Goal: Task Accomplishment & Management: Manage account settings

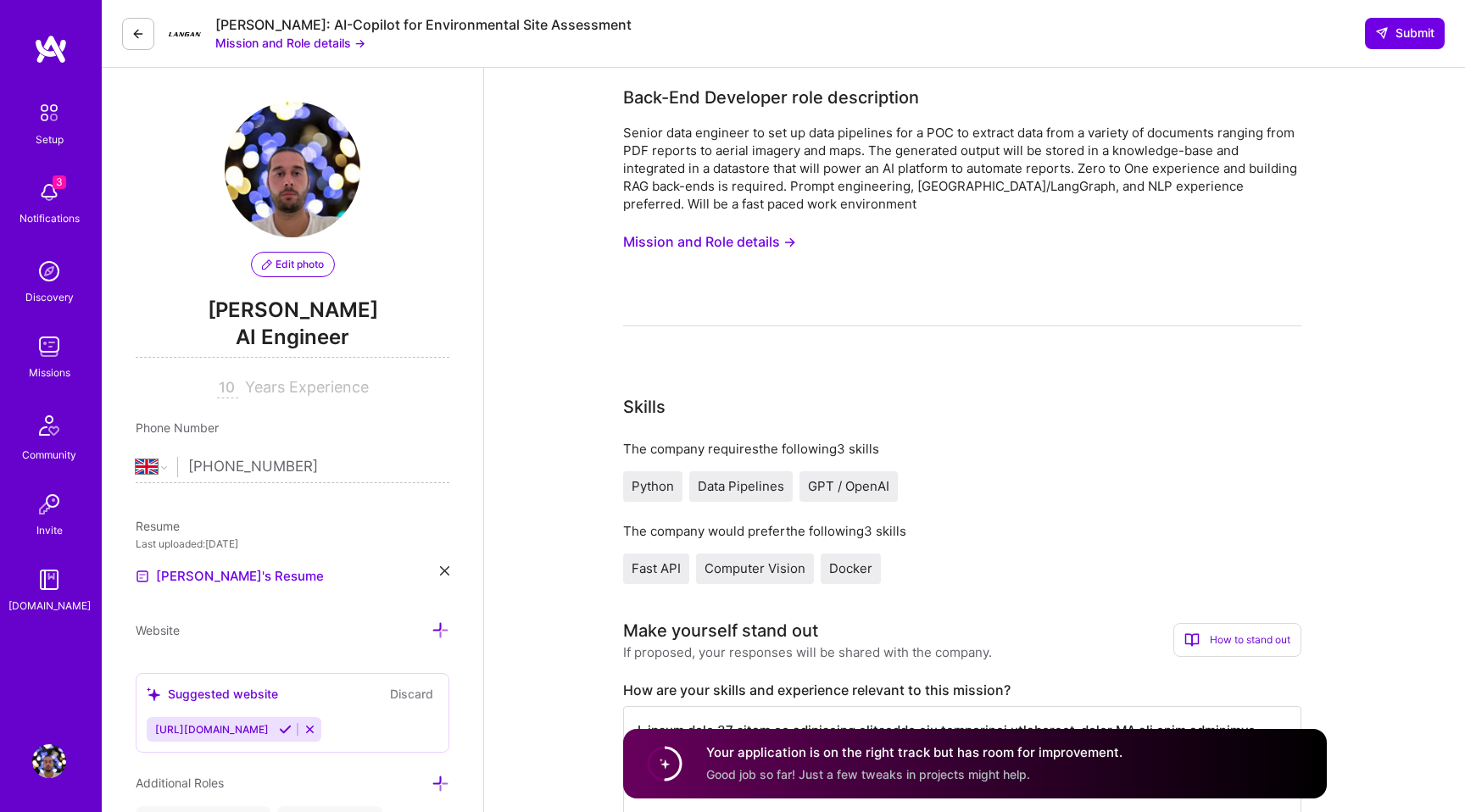
select select "GB"
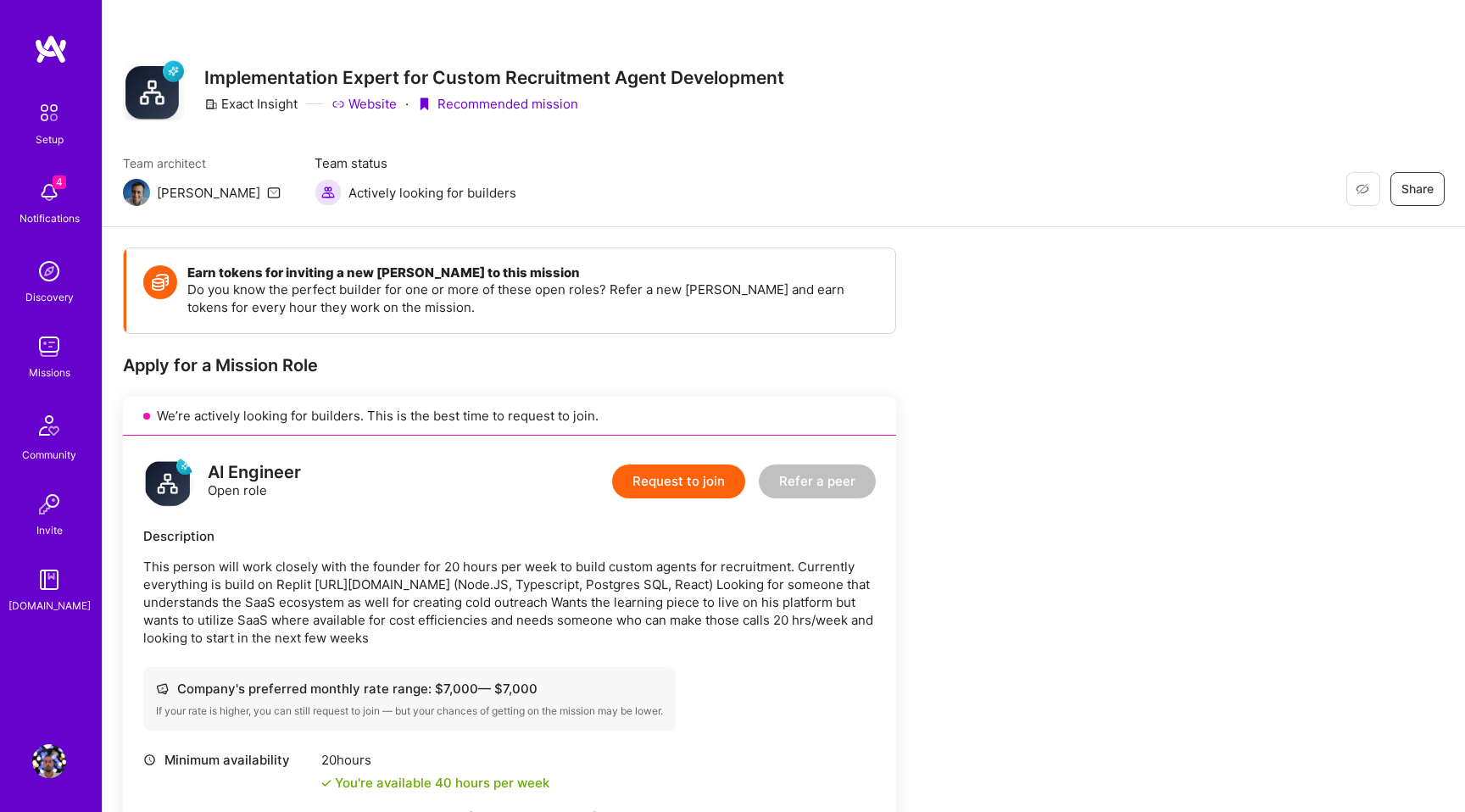
click at [55, 188] on img at bounding box center [49, 193] width 34 height 34
click at [23, 122] on link "Setup" at bounding box center [49, 121] width 105 height 54
